Goal: Task Accomplishment & Management: Use online tool/utility

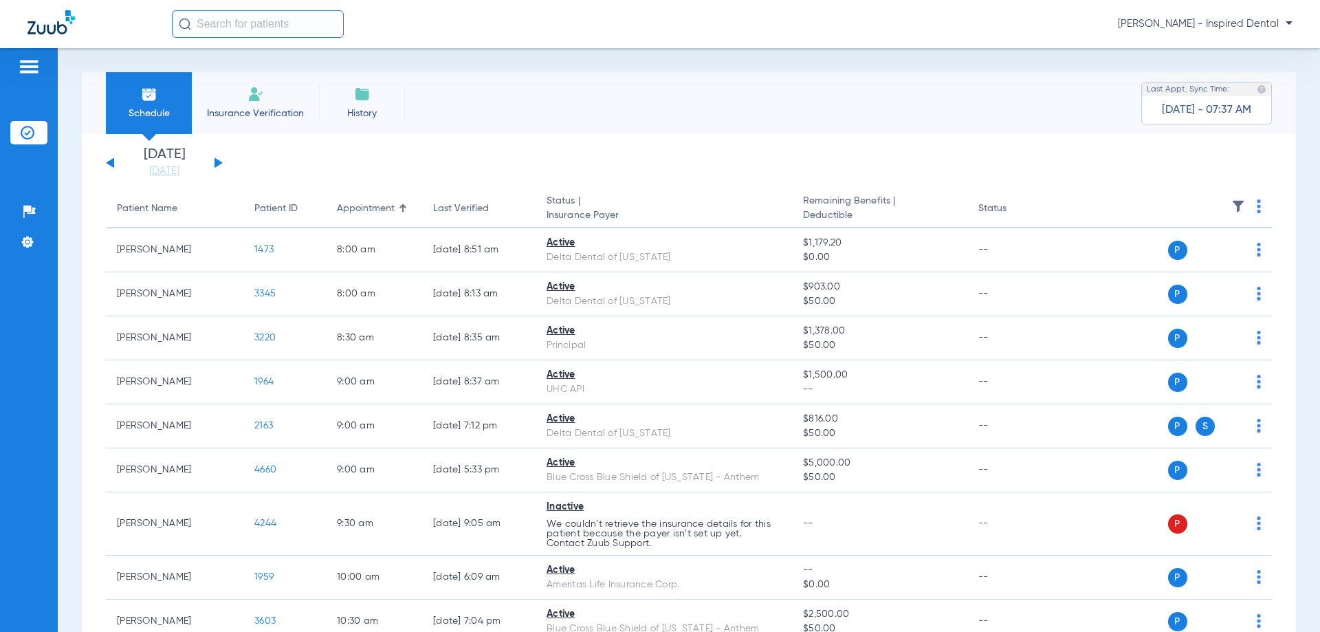
click at [215, 160] on button at bounding box center [219, 162] width 8 height 10
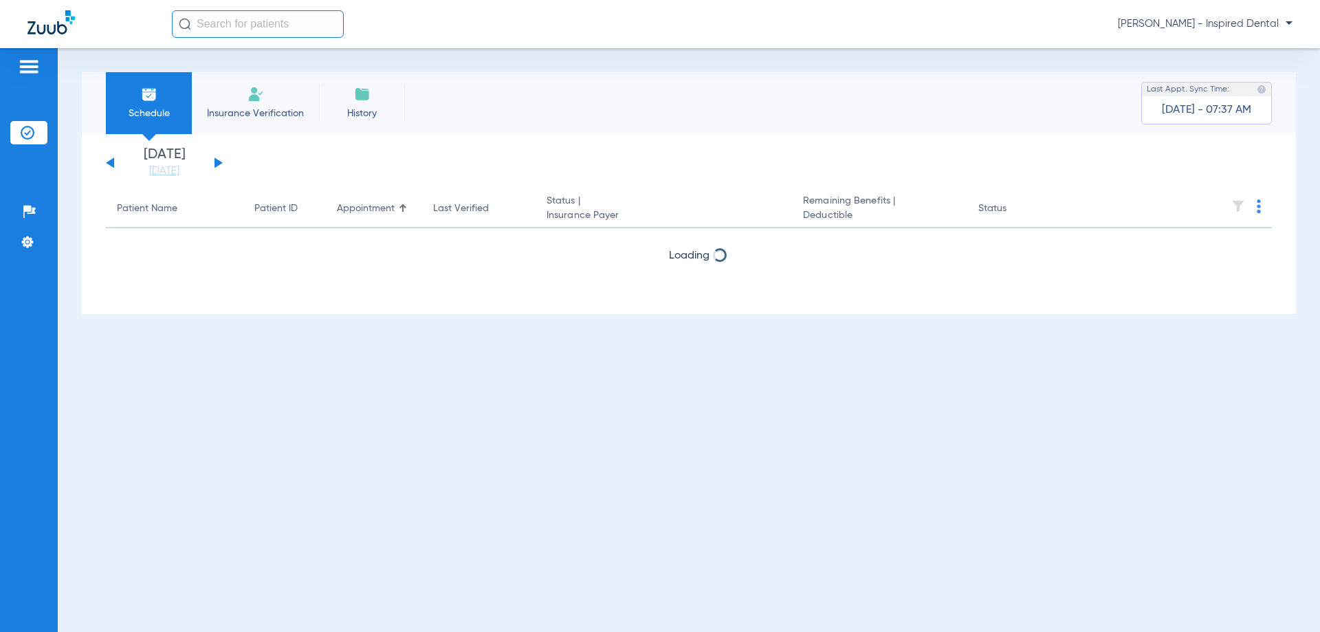
click at [215, 160] on button at bounding box center [219, 162] width 8 height 10
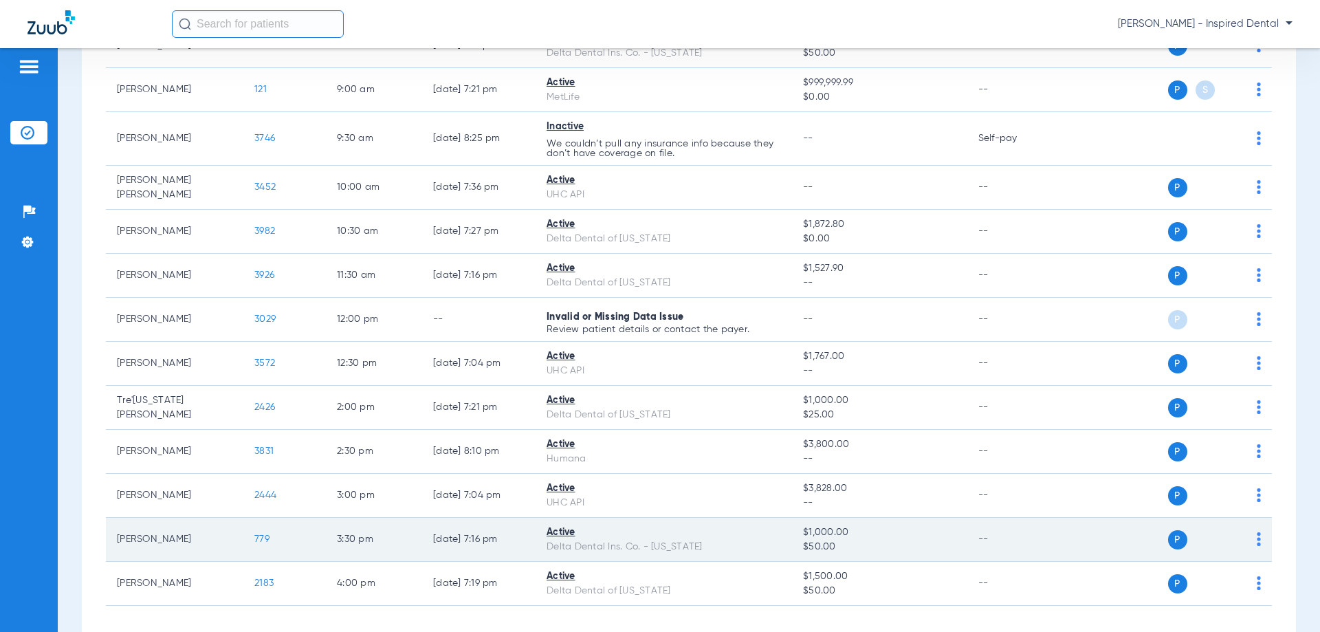
scroll to position [408, 0]
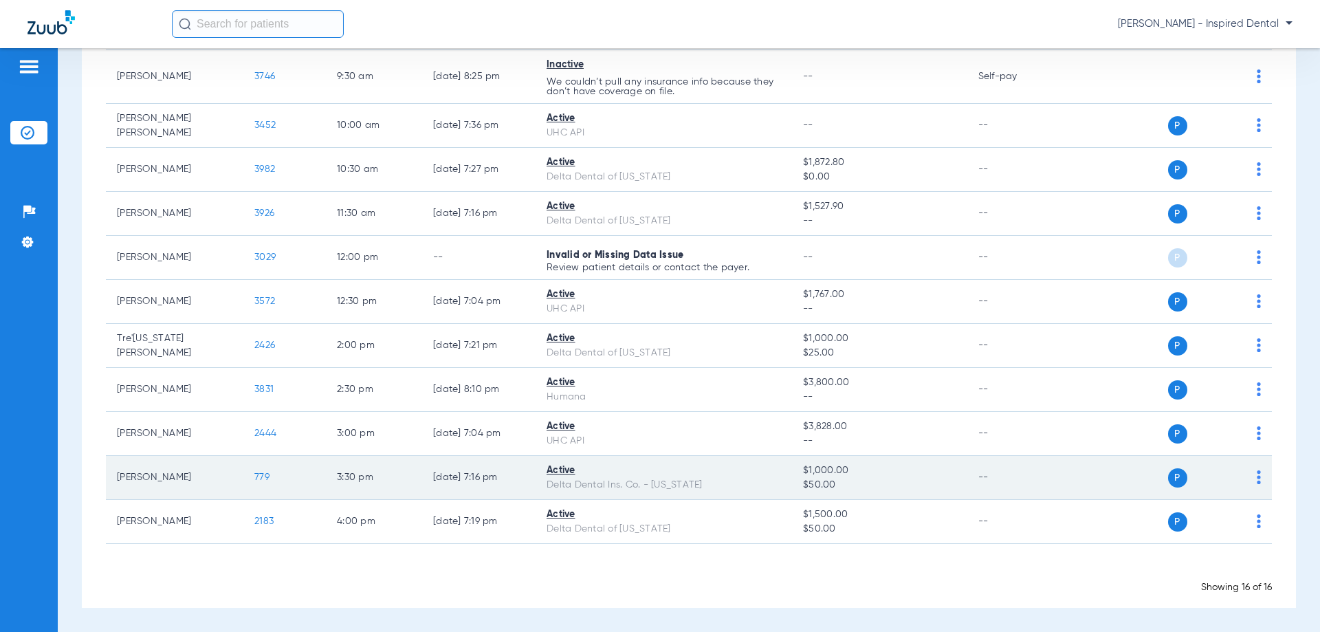
click at [271, 476] on td "779" at bounding box center [284, 478] width 83 height 44
click at [266, 476] on span "779" at bounding box center [261, 477] width 15 height 10
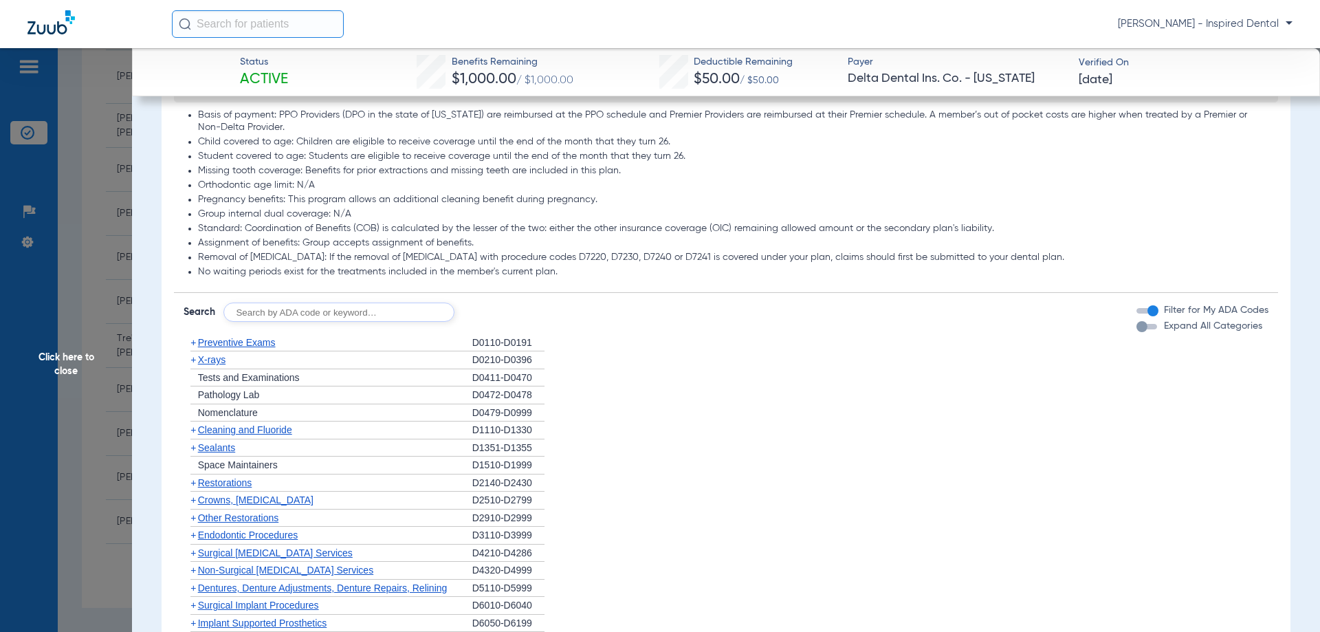
scroll to position [688, 0]
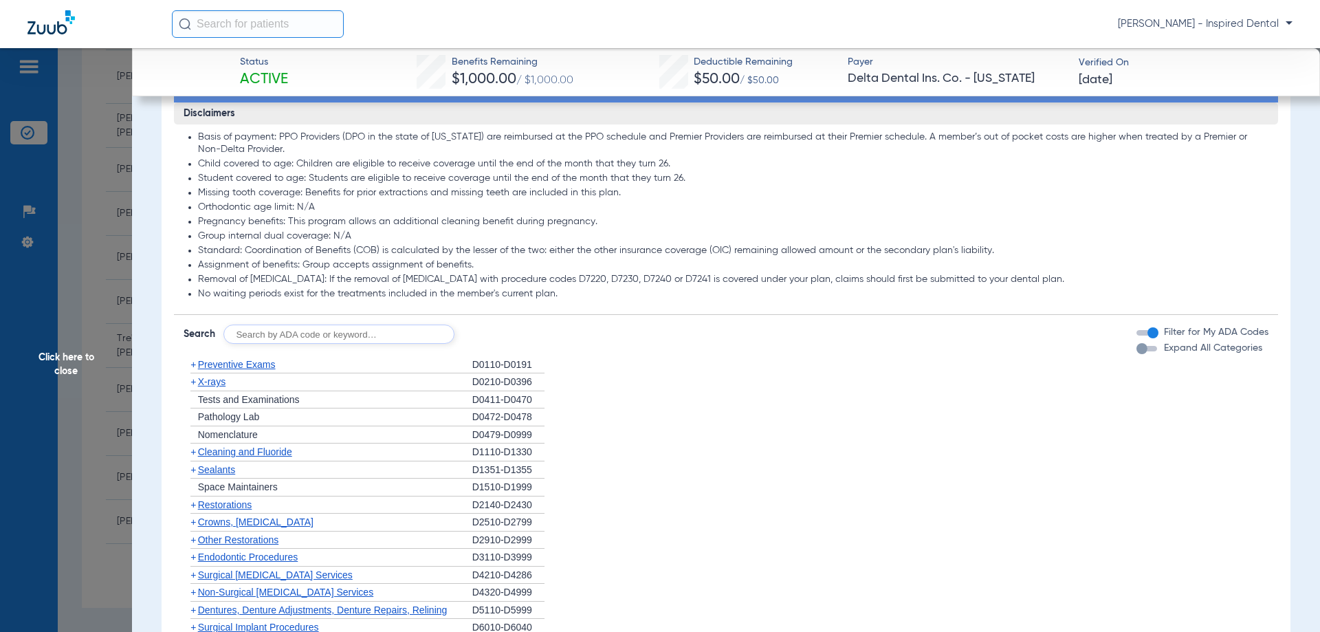
click at [284, 344] on input "text" at bounding box center [338, 334] width 231 height 19
type input "d0120"
click at [511, 338] on button "Search" at bounding box center [506, 334] width 54 height 19
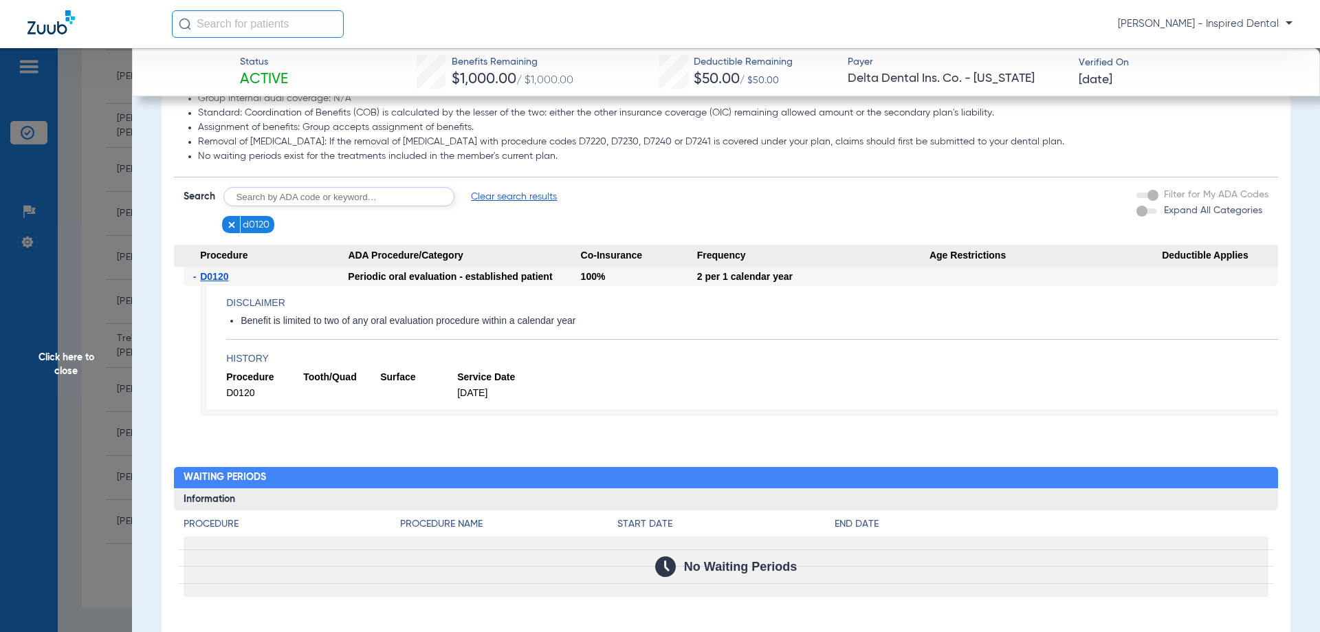
scroll to position [757, 0]
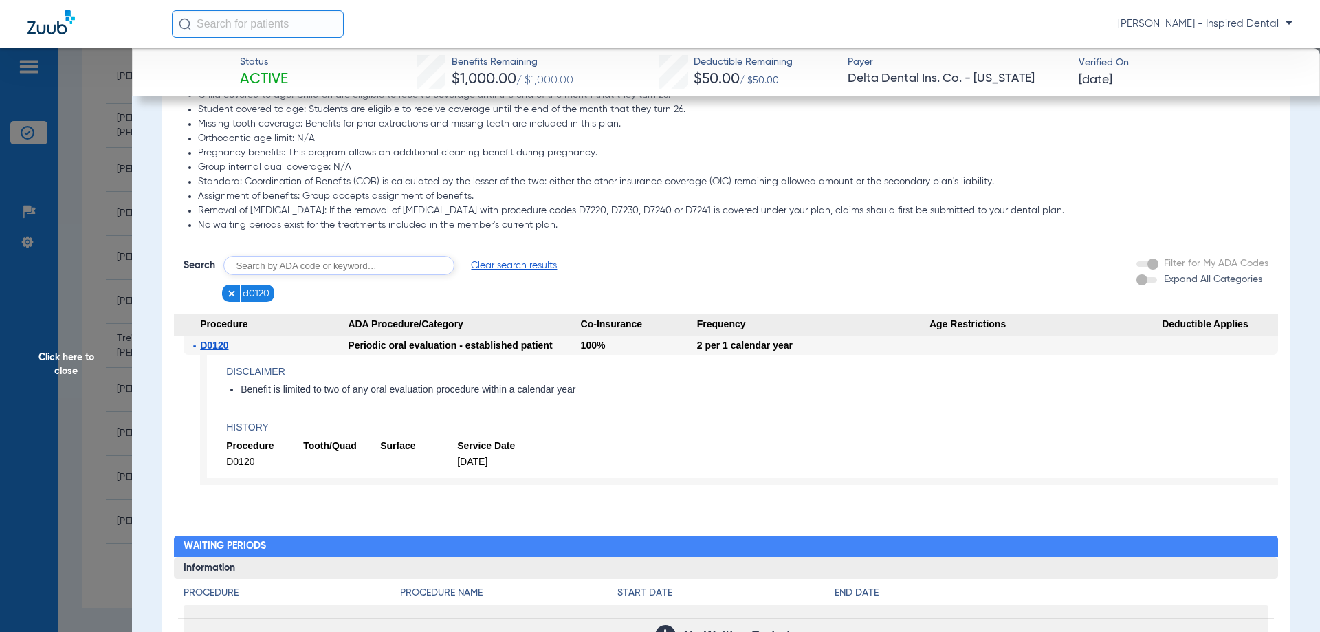
click at [342, 275] on input "text" at bounding box center [338, 265] width 231 height 19
type input "d0210"
click at [514, 275] on button "Search" at bounding box center [506, 265] width 54 height 19
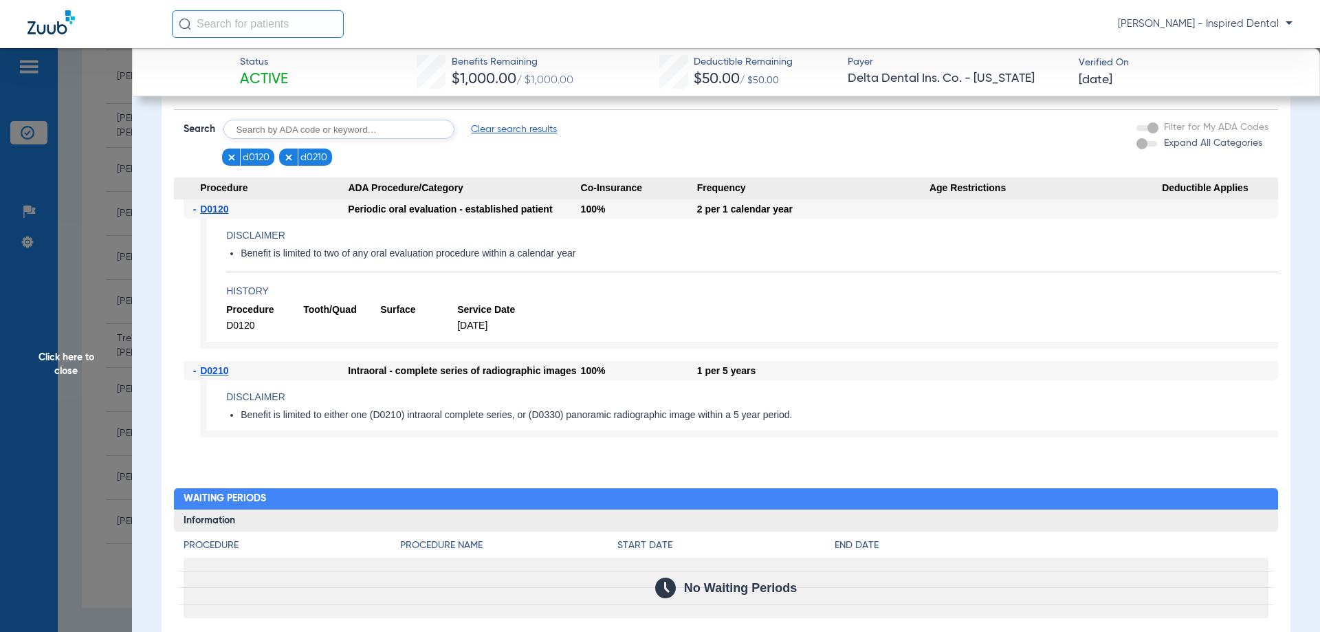
scroll to position [895, 0]
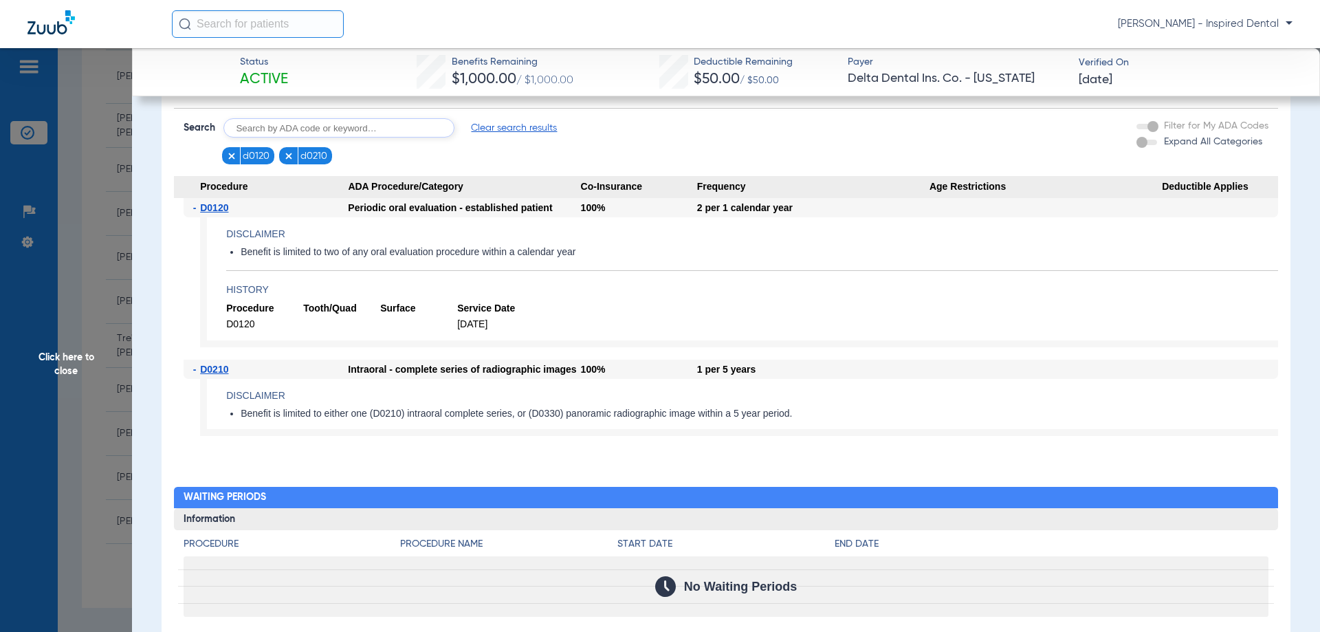
click at [335, 136] on input "text" at bounding box center [338, 127] width 231 height 19
type input "d0367"
click at [510, 135] on button "Search" at bounding box center [506, 127] width 54 height 19
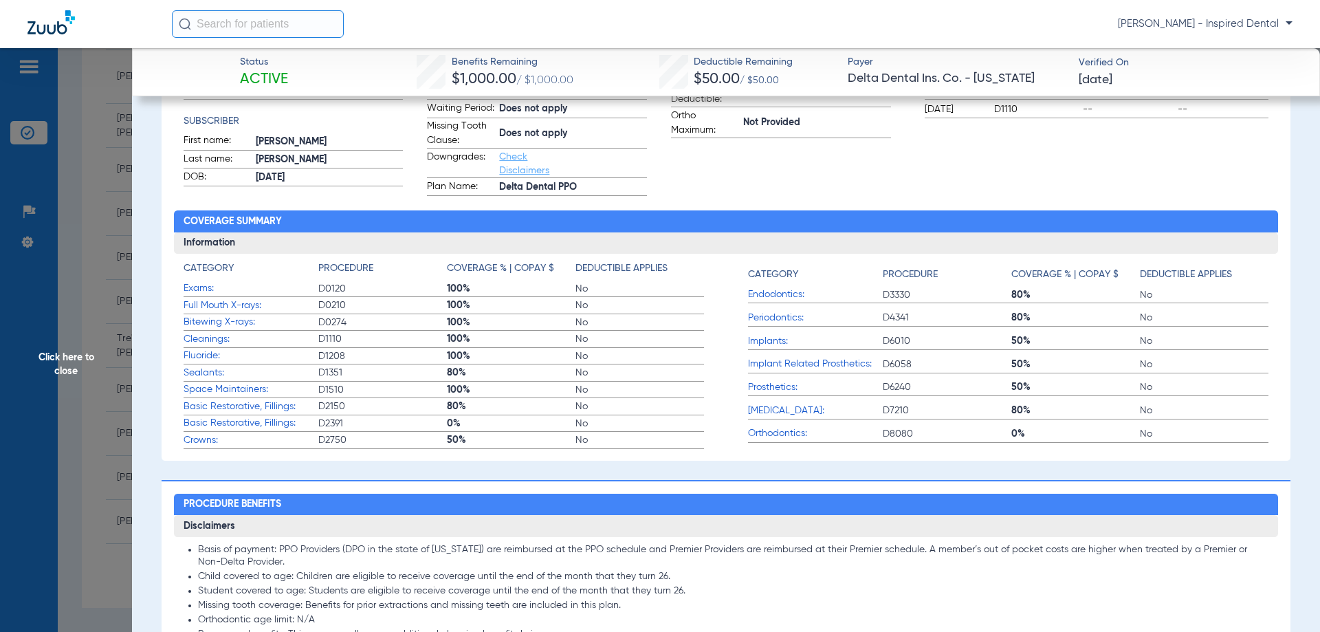
scroll to position [0, 0]
